Goal: Task Accomplishment & Management: Use online tool/utility

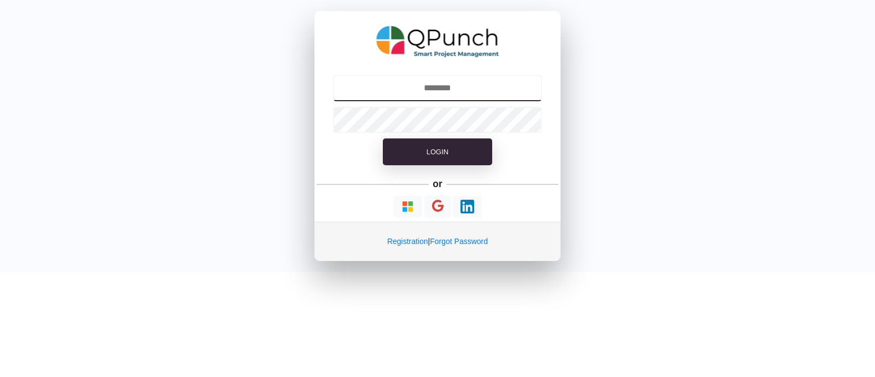
type input "**********"
click at [424, 92] on input "**********" at bounding box center [438, 88] width 210 height 26
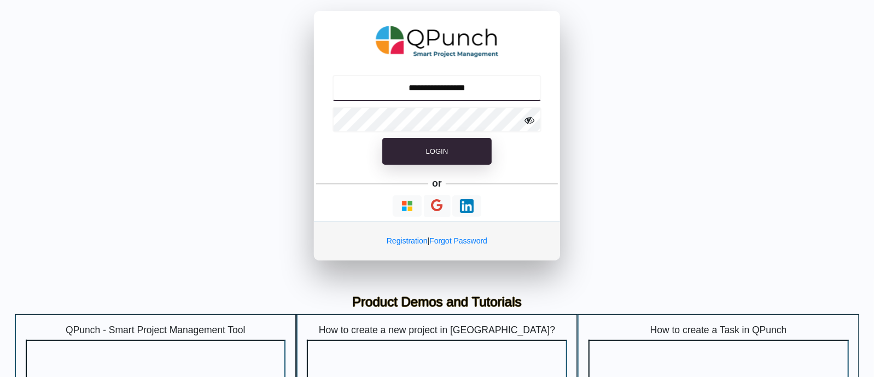
click at [432, 92] on input "**********" at bounding box center [438, 88] width 210 height 26
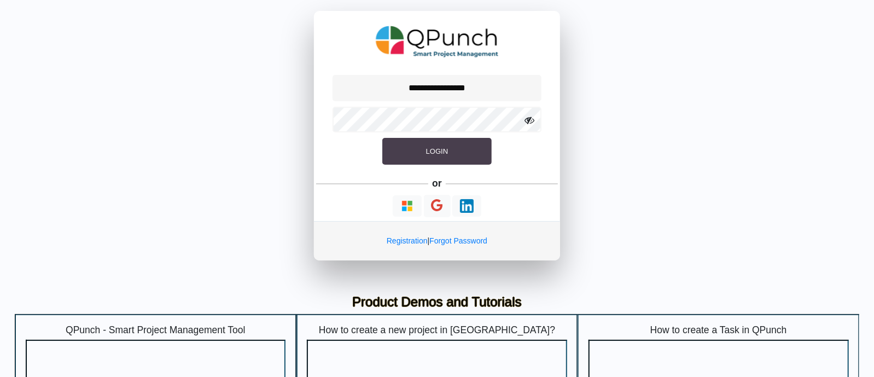
click at [426, 140] on button "Login" at bounding box center [436, 151] width 109 height 27
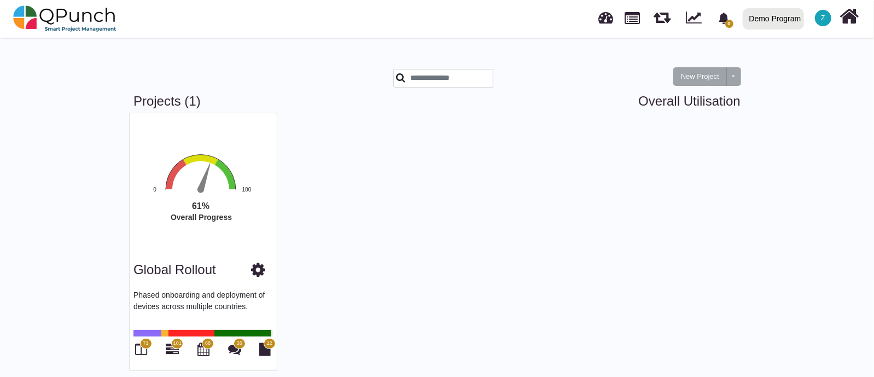
click at [254, 270] on icon at bounding box center [258, 270] width 14 height 16
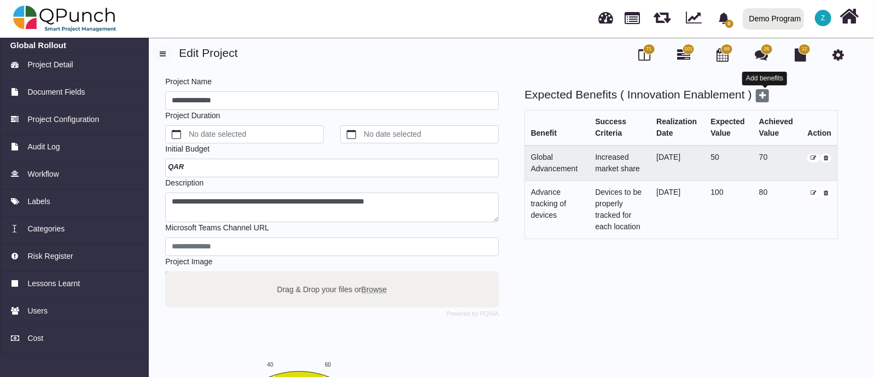
click at [766, 95] on icon at bounding box center [762, 95] width 7 height 9
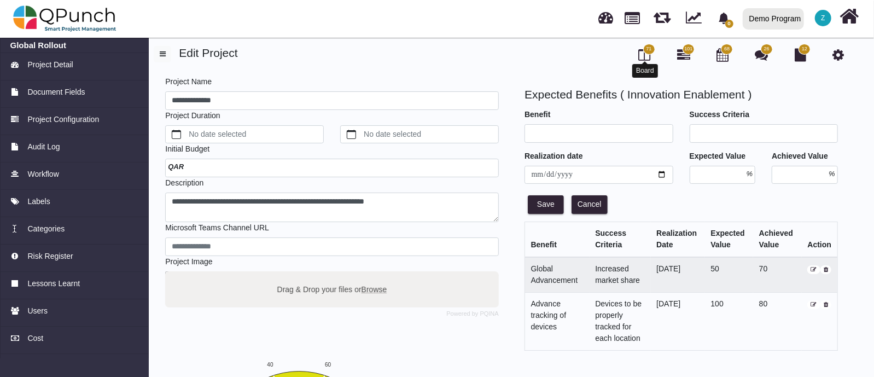
click at [642, 55] on icon at bounding box center [645, 54] width 12 height 13
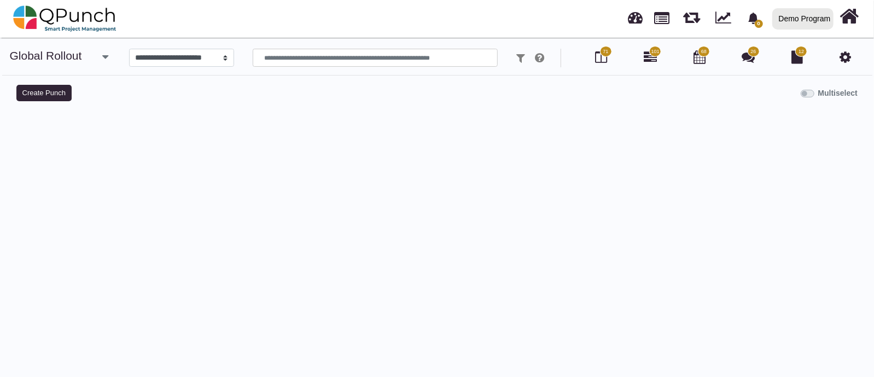
select select
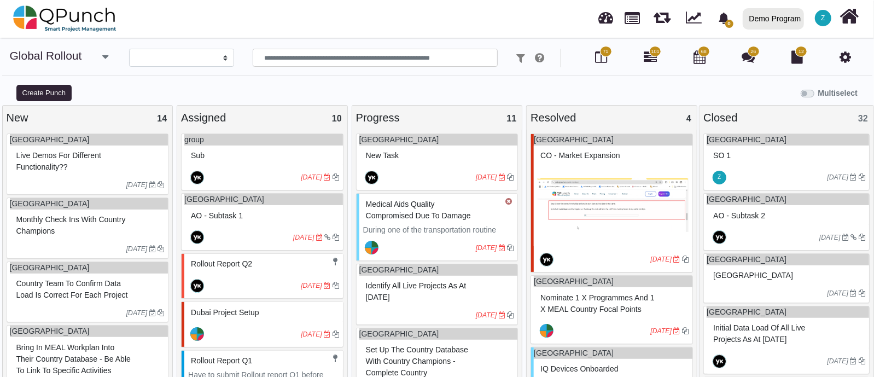
click at [815, 21] on div "Z" at bounding box center [824, 18] width 20 height 20
click at [777, 26] on div "Demo Program" at bounding box center [776, 18] width 52 height 19
click at [756, 85] on link "Qafco" at bounding box center [777, 80] width 76 height 15
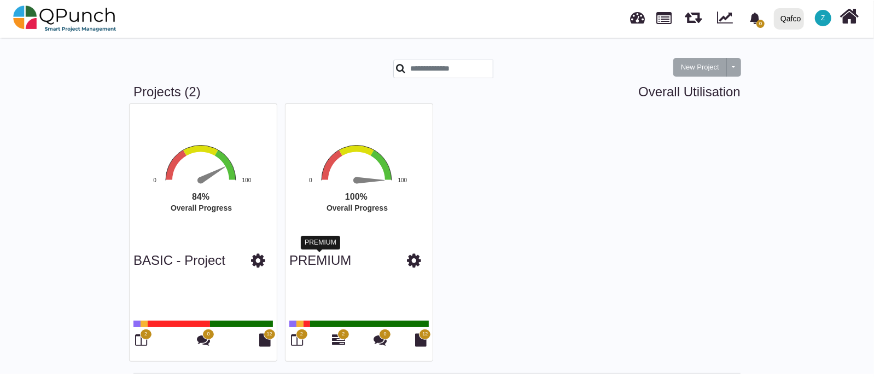
scroll to position [12, 0]
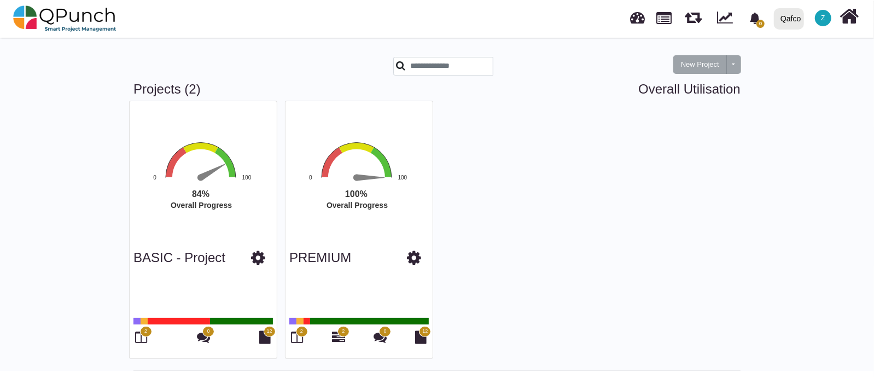
click at [413, 265] on icon at bounding box center [414, 258] width 14 height 16
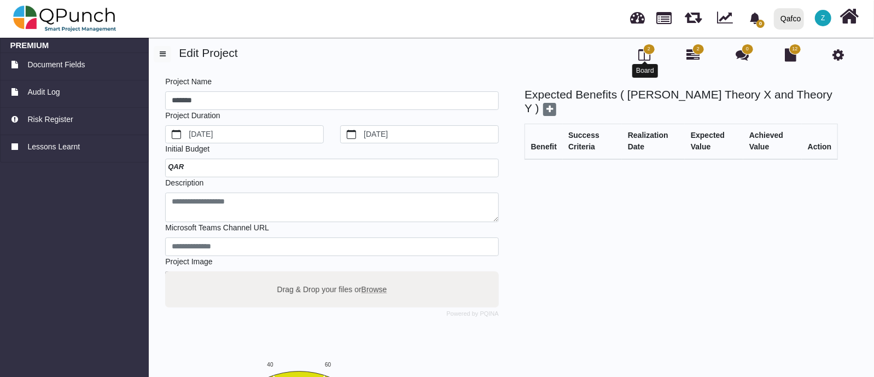
click at [649, 59] on icon at bounding box center [645, 54] width 12 height 13
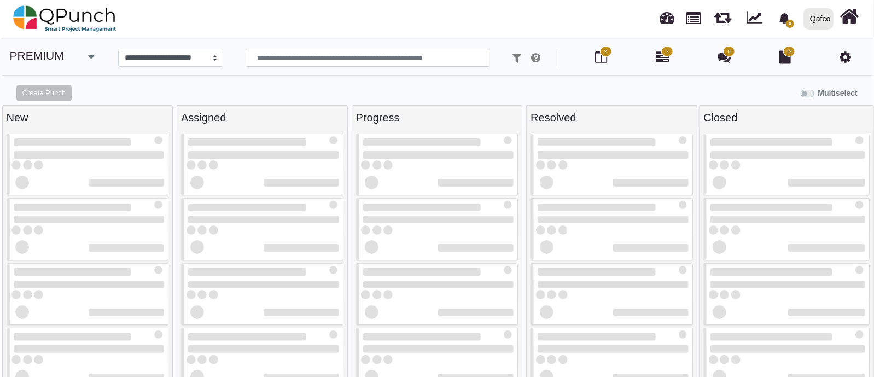
click at [643, 56] on div "2 2 0 12" at bounding box center [729, 58] width 271 height 19
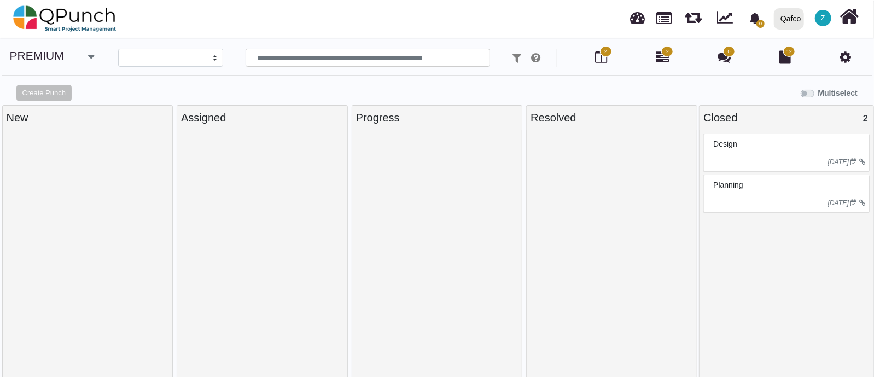
select select
click at [745, 147] on div "Design" at bounding box center [788, 144] width 155 height 17
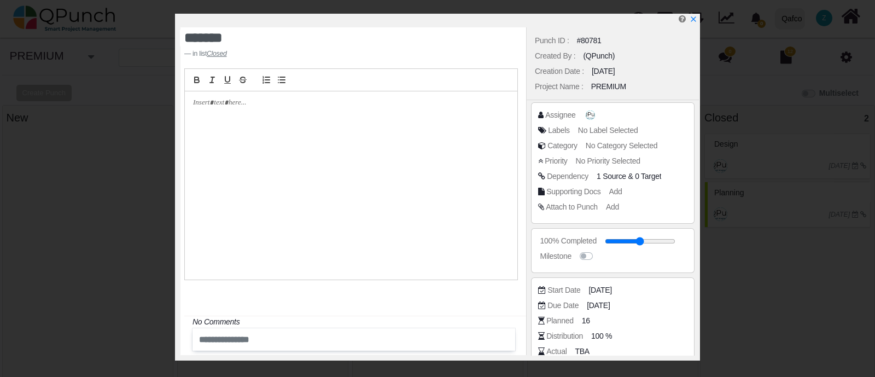
click at [395, 131] on div at bounding box center [351, 185] width 333 height 188
drag, startPoint x: 361, startPoint y: 119, endPoint x: 344, endPoint y: 118, distance: 17.5
click at [353, 119] on div at bounding box center [351, 185] width 333 height 188
click at [228, 105] on p at bounding box center [348, 103] width 310 height 10
click at [620, 126] on span "No Label Selected" at bounding box center [610, 130] width 60 height 9
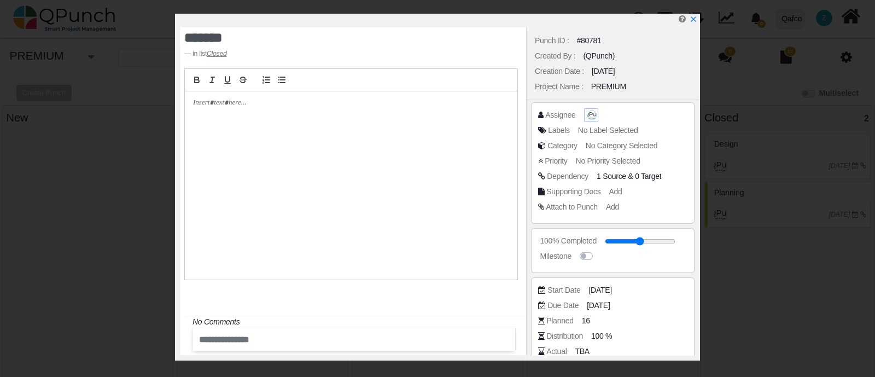
click at [586, 113] on span at bounding box center [591, 114] width 11 height 11
drag, startPoint x: 460, startPoint y: 243, endPoint x: 571, endPoint y: 168, distance: 134.8
click at [500, 222] on div at bounding box center [351, 185] width 333 height 188
click at [588, 130] on span "No Label Selected" at bounding box center [610, 130] width 60 height 9
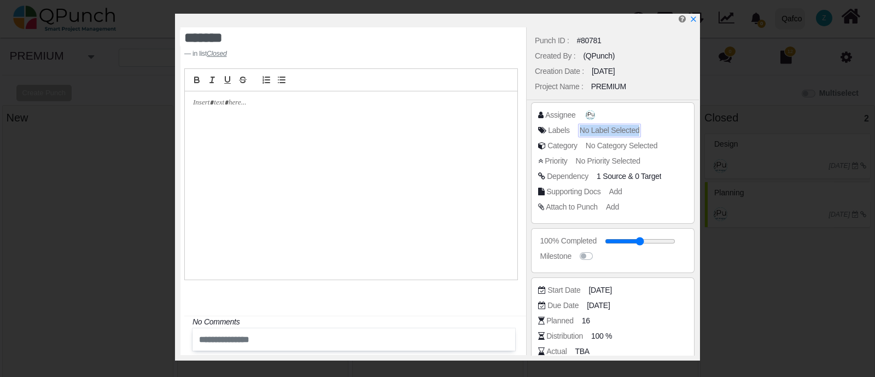
click at [588, 130] on span "No Label Selected" at bounding box center [610, 130] width 60 height 9
click at [591, 146] on span "No Category Selected" at bounding box center [624, 145] width 72 height 9
click at [689, 23] on div at bounding box center [440, 21] width 519 height 14
click at [695, 18] on icon "x" at bounding box center [693, 19] width 9 height 9
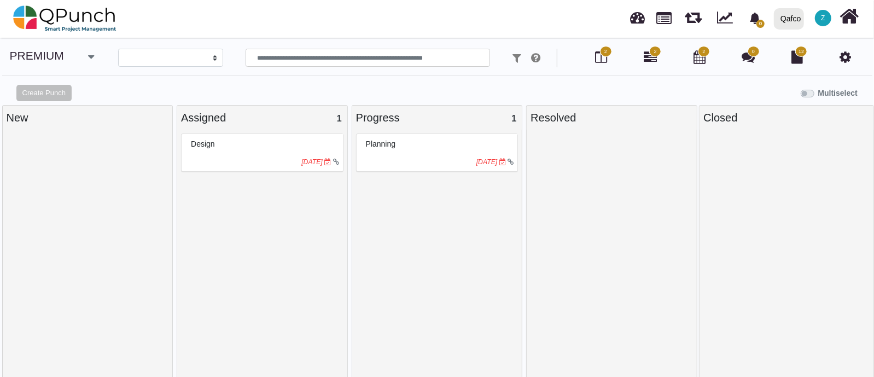
select select
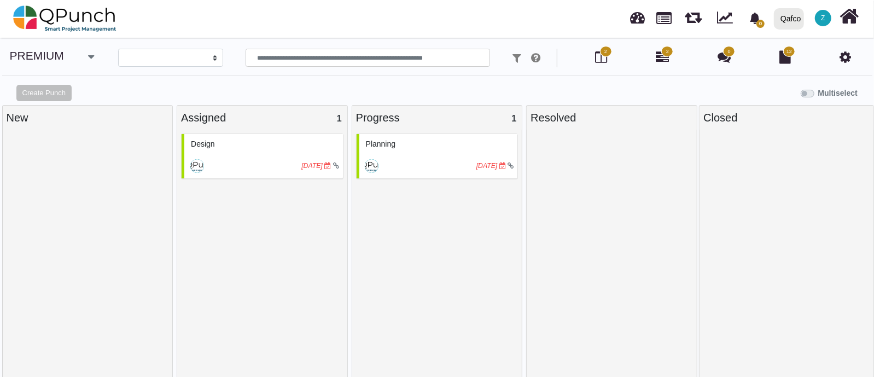
click at [265, 155] on div "[DATE]" at bounding box center [263, 165] width 159 height 25
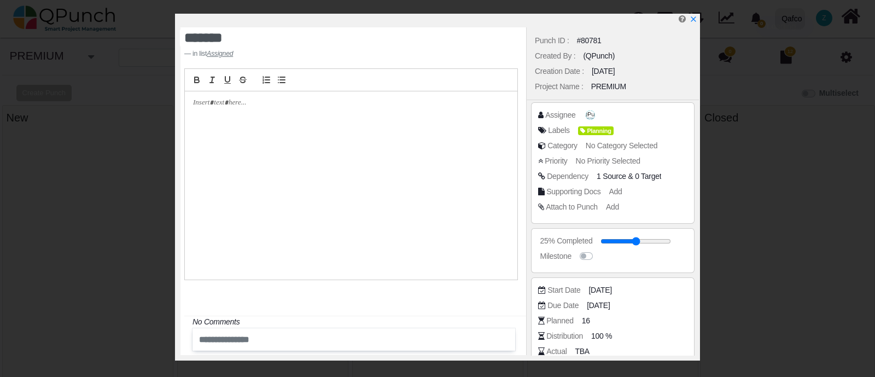
click at [283, 112] on div at bounding box center [351, 185] width 333 height 188
click at [613, 166] on div "Layout FS" at bounding box center [611, 161] width 36 height 14
drag, startPoint x: 627, startPoint y: 158, endPoint x: 633, endPoint y: 157, distance: 6.1
click at [628, 158] on body "**********" at bounding box center [437, 194] width 875 height 388
click at [637, 146] on span "No Category Selected" at bounding box center [624, 145] width 72 height 9
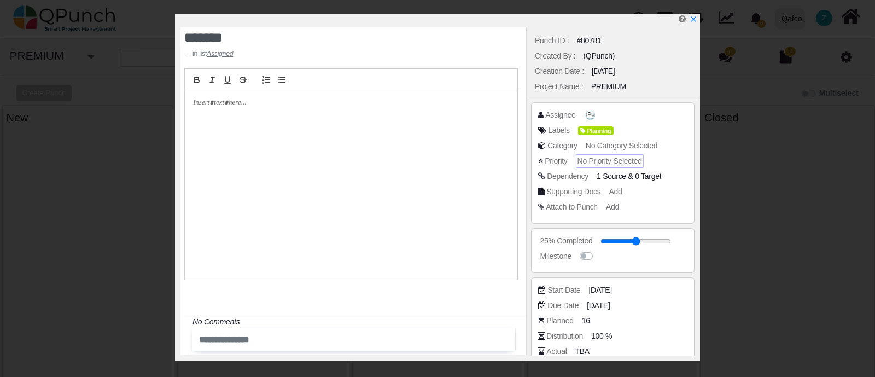
drag, startPoint x: 612, startPoint y: 161, endPoint x: 605, endPoint y: 182, distance: 21.5
click at [612, 162] on span "No Priority Selected" at bounding box center [610, 160] width 65 height 9
drag, startPoint x: 602, startPoint y: 184, endPoint x: 610, endPoint y: 194, distance: 12.1
click at [603, 186] on div "Assignee Labels Planning Category No Category Selected Priority No Priority Sel…" at bounding box center [612, 162] width 149 height 107
click at [613, 196] on div "Add" at bounding box center [617, 191] width 13 height 11
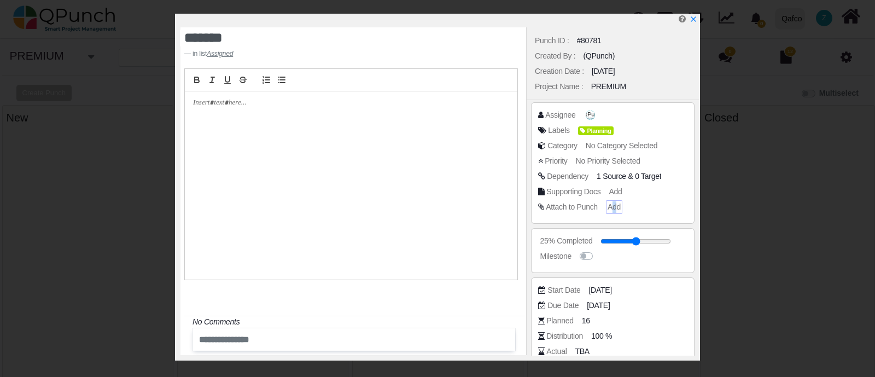
click at [614, 210] on span "Add" at bounding box center [614, 206] width 13 height 9
click at [613, 298] on div "Start Date [DATE]" at bounding box center [612, 292] width 149 height 15
click at [605, 286] on span "[DATE]" at bounding box center [601, 290] width 23 height 11
click at [296, 108] on div at bounding box center [351, 185] width 333 height 188
drag, startPoint x: 268, startPoint y: 123, endPoint x: 275, endPoint y: 146, distance: 23.5
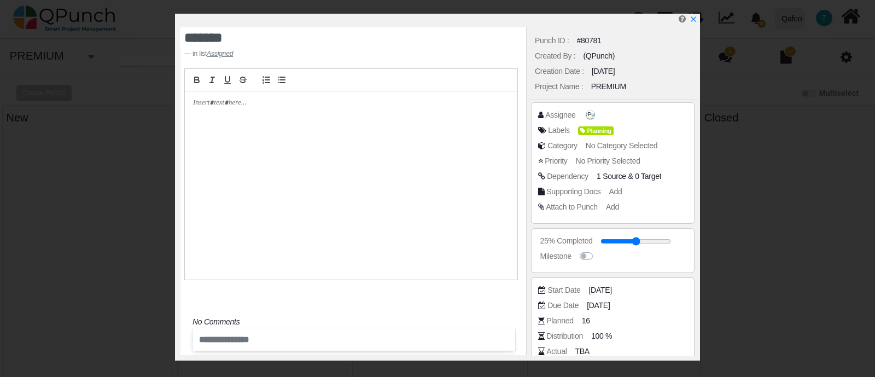
click at [265, 123] on div at bounding box center [351, 185] width 333 height 188
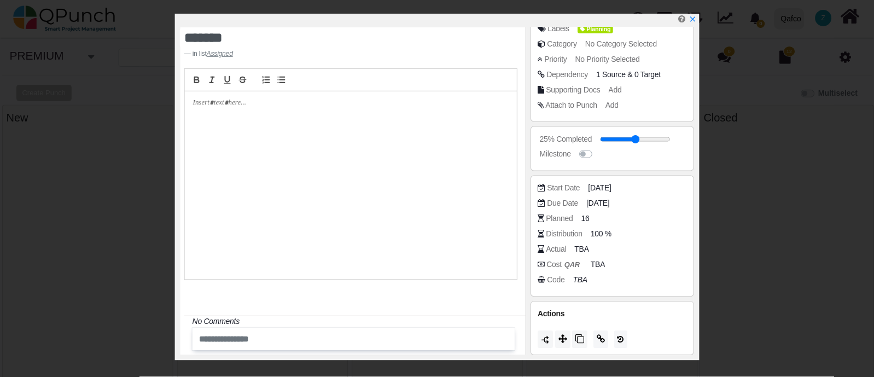
scroll to position [103, 0]
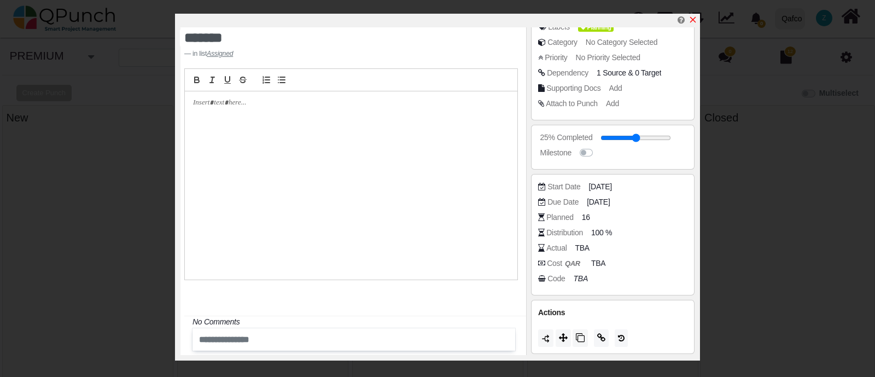
click at [695, 19] on icon "x" at bounding box center [694, 20] width 6 height 6
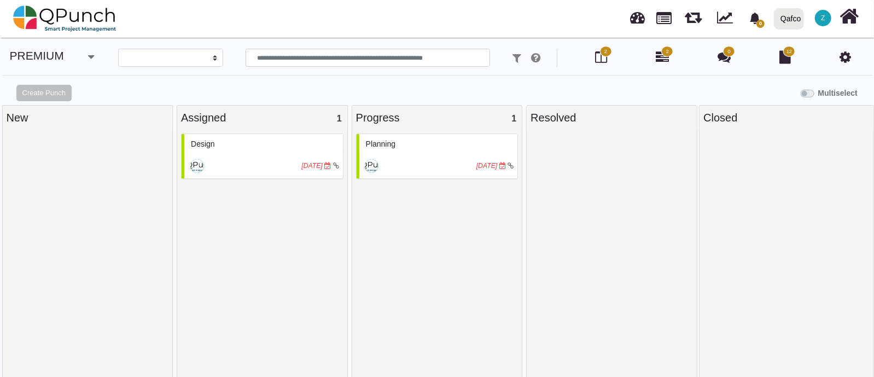
click at [85, 59] on button "button" at bounding box center [92, 58] width 18 height 18
click at [76, 82] on link "BASIC - Project" at bounding box center [62, 79] width 77 height 15
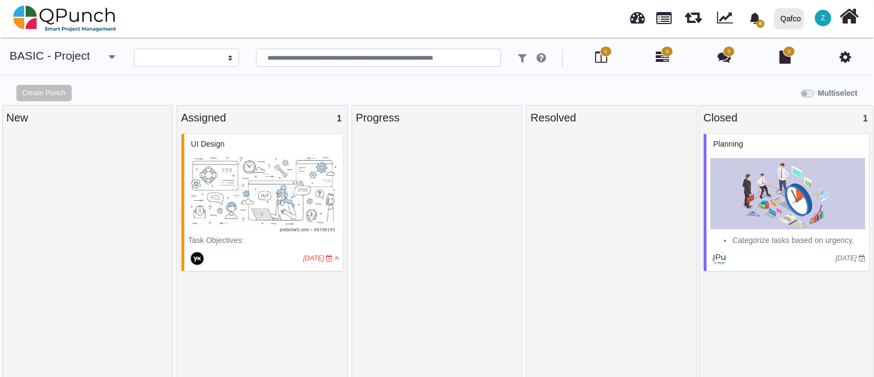
select select
